Goal: Task Accomplishment & Management: Complete application form

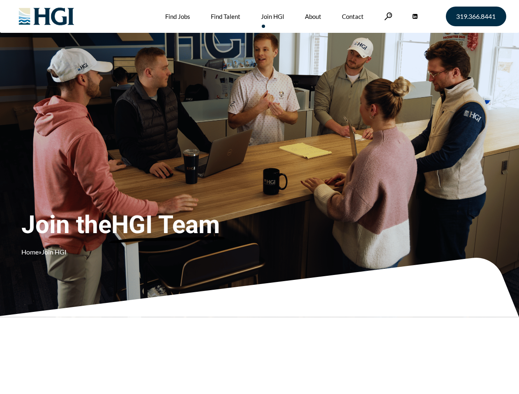
click at [259, 197] on div "Join the HGI Team Home » Join HGI" at bounding box center [153, 185] width 264 height 160
click at [387, 16] on link at bounding box center [388, 16] width 8 height 8
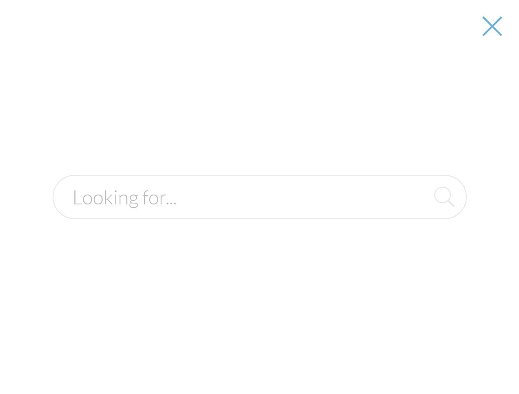
click at [259, 197] on div "Join the HGI Team Home » Join HGI" at bounding box center [153, 185] width 264 height 160
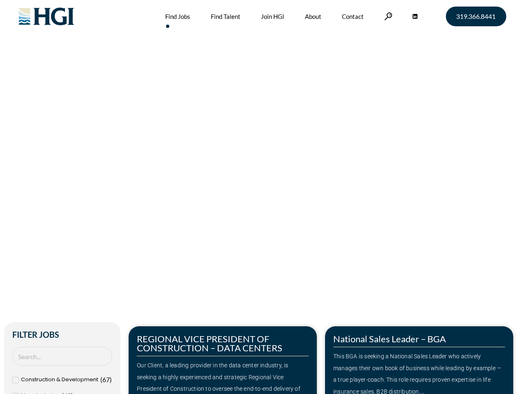
click at [259, 197] on div "Make Your Next Move Home » Jobs" at bounding box center [259, 173] width 468 height 347
click at [387, 16] on link at bounding box center [388, 16] width 8 height 8
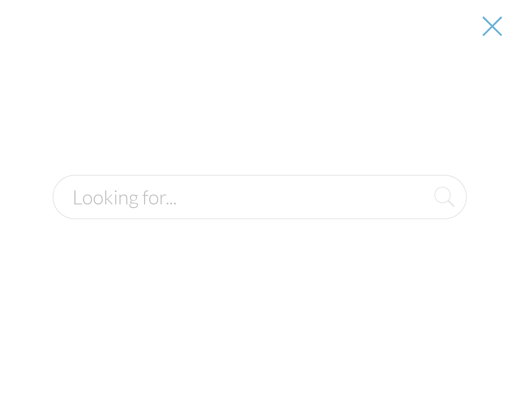
click at [223, 360] on div "Our Client, a leading provider in the data center industry, is seeking a highly…" at bounding box center [223, 383] width 172 height 47
click at [419, 360] on div at bounding box center [260, 197] width 518 height 394
